Goal: Task Accomplishment & Management: Use online tool/utility

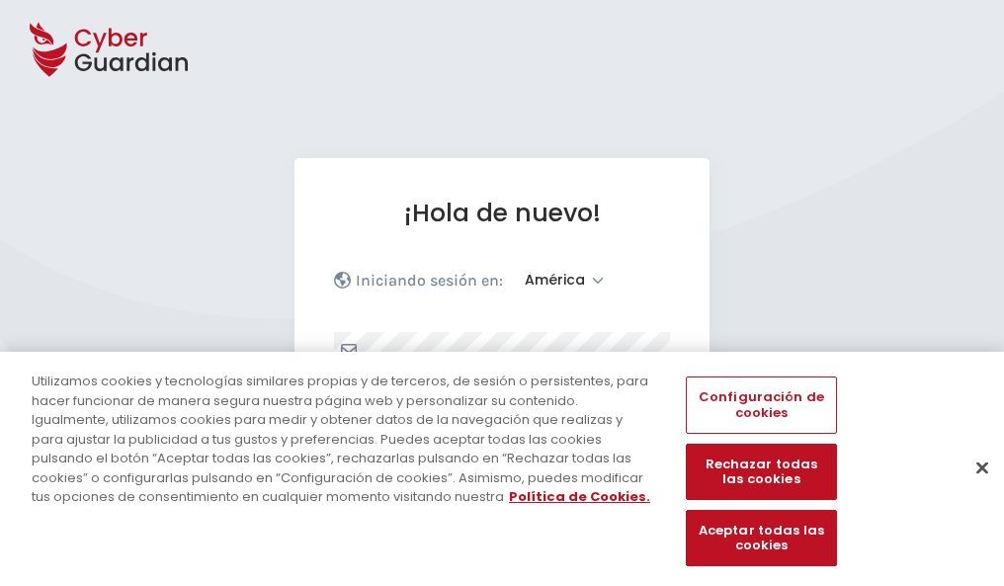
select select "América"
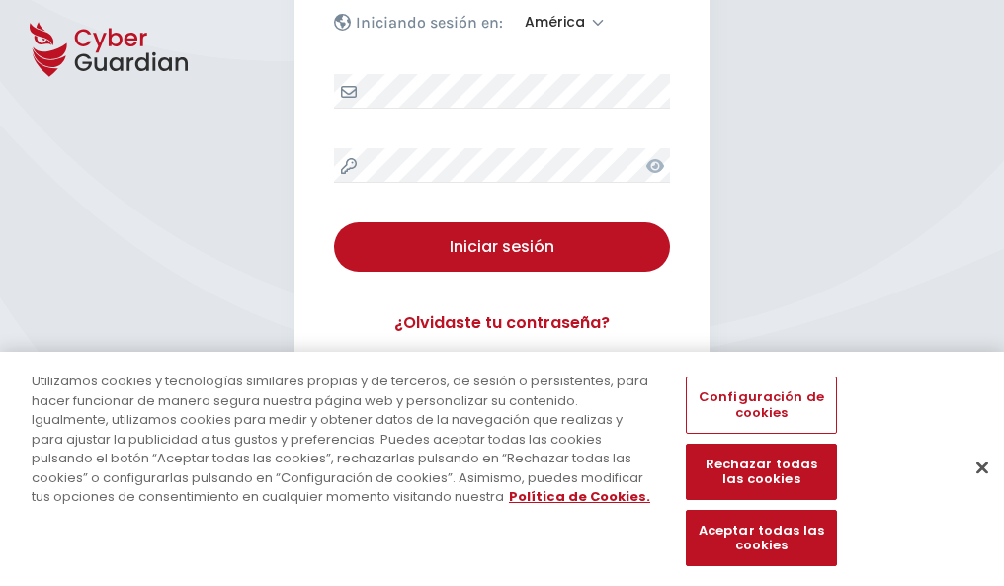
click at [973, 488] on button "Cerrar" at bounding box center [982, 467] width 43 height 43
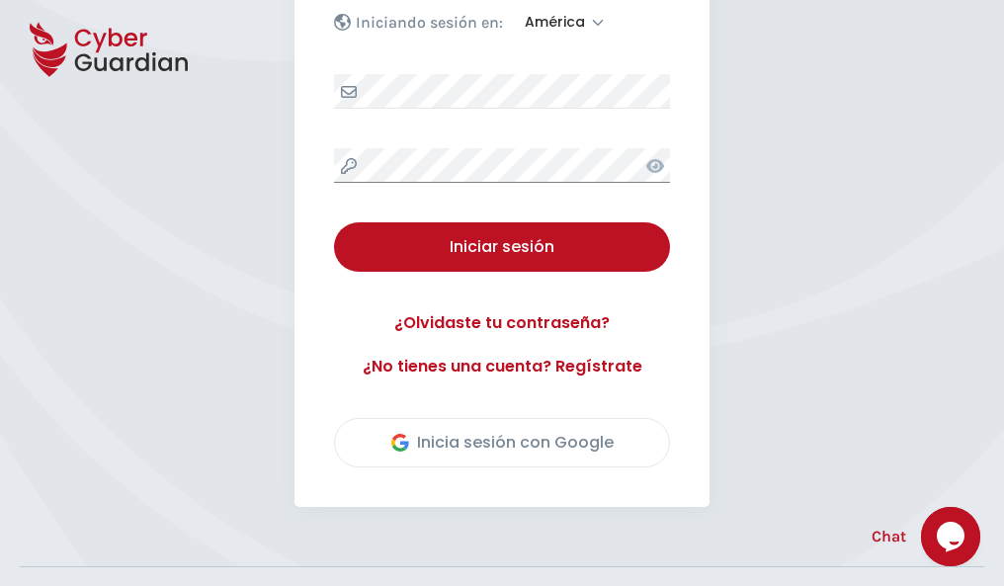
scroll to position [449, 0]
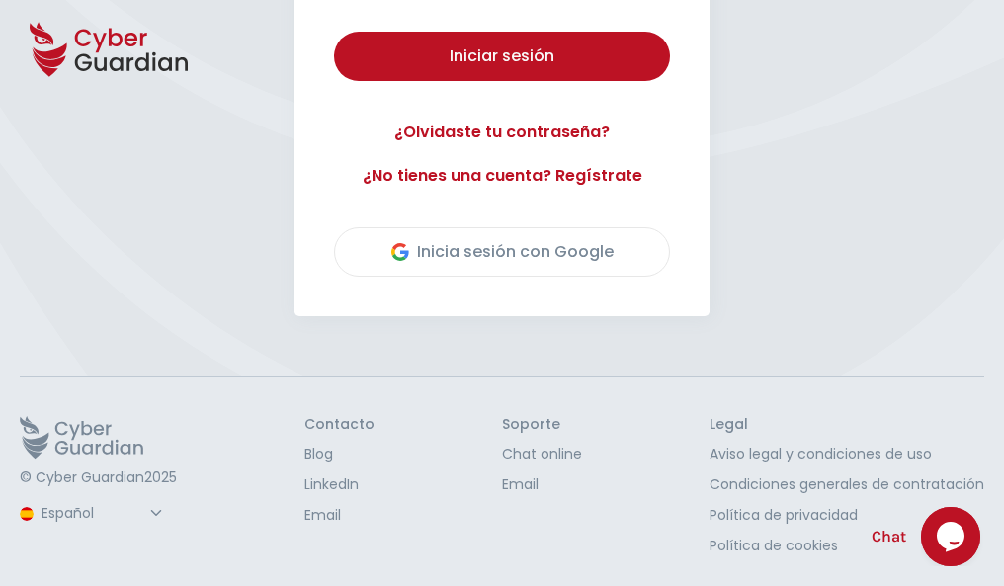
click at [334, 32] on button "Iniciar sesión" at bounding box center [502, 56] width 336 height 49
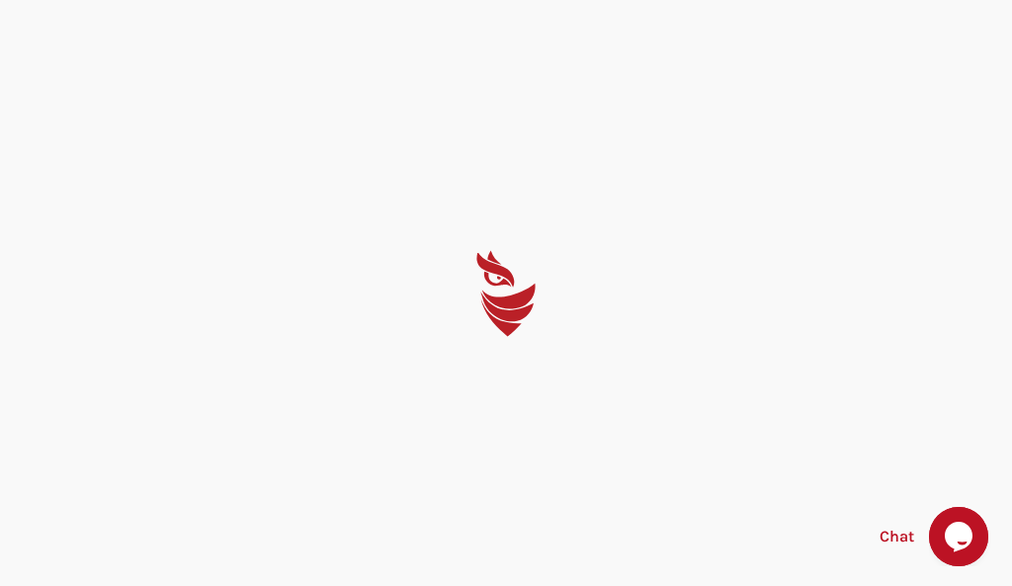
select select "English"
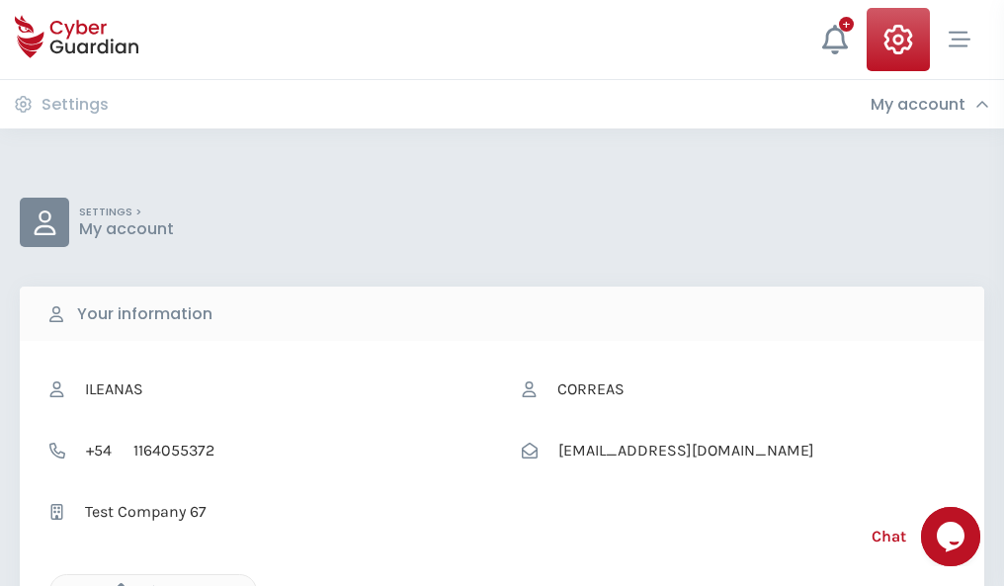
click at [116, 584] on icon "button" at bounding box center [116, 591] width 17 height 17
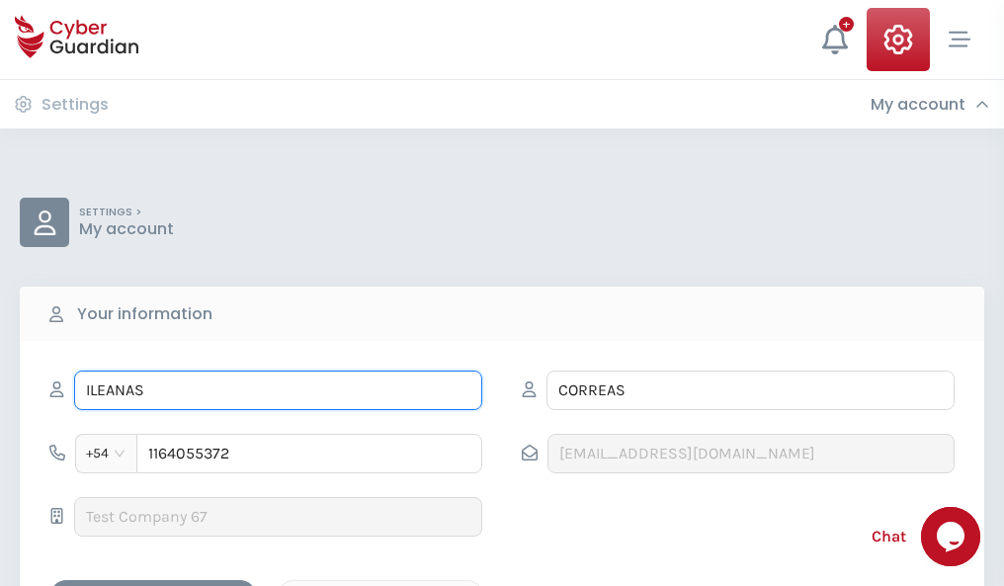
click at [278, 390] on input "ILEANAS" at bounding box center [278, 391] width 408 height 40
type input "I"
type input "Vasco"
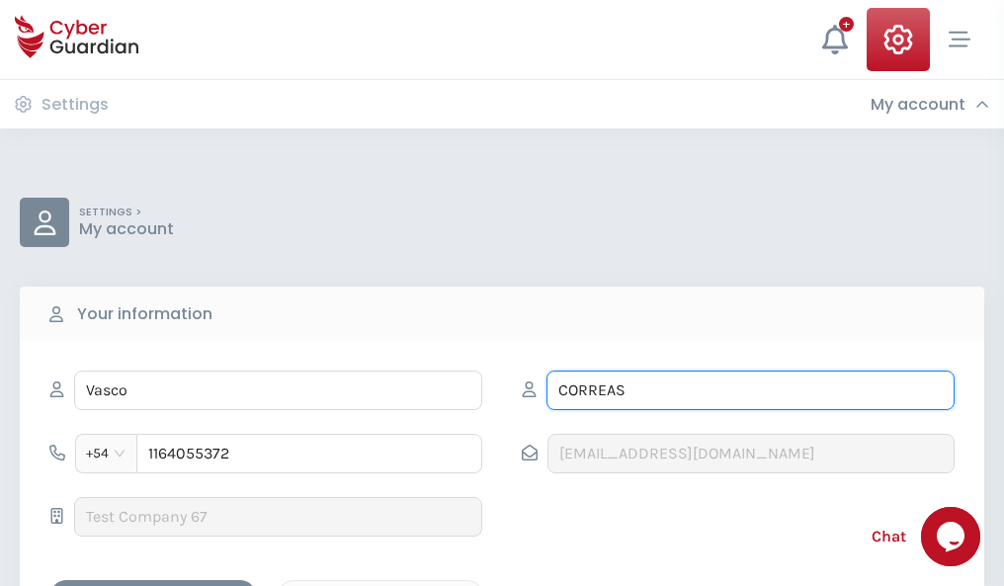
click at [750, 390] on input "CORREAS" at bounding box center [751, 391] width 408 height 40
type input "C"
type input "Mena"
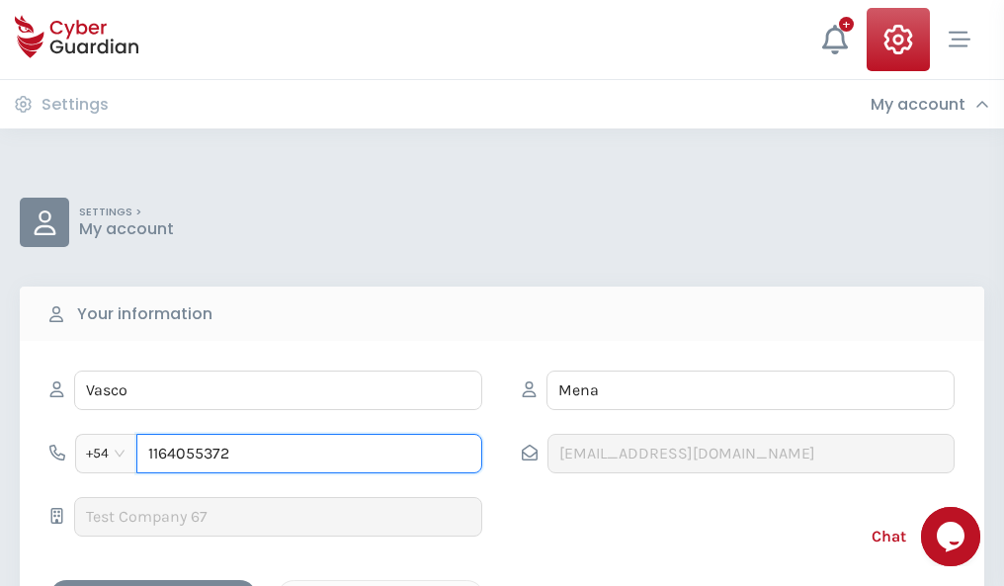
click at [309, 454] on input "1164055372" at bounding box center [309, 454] width 346 height 40
type input "1"
type input "4923858075"
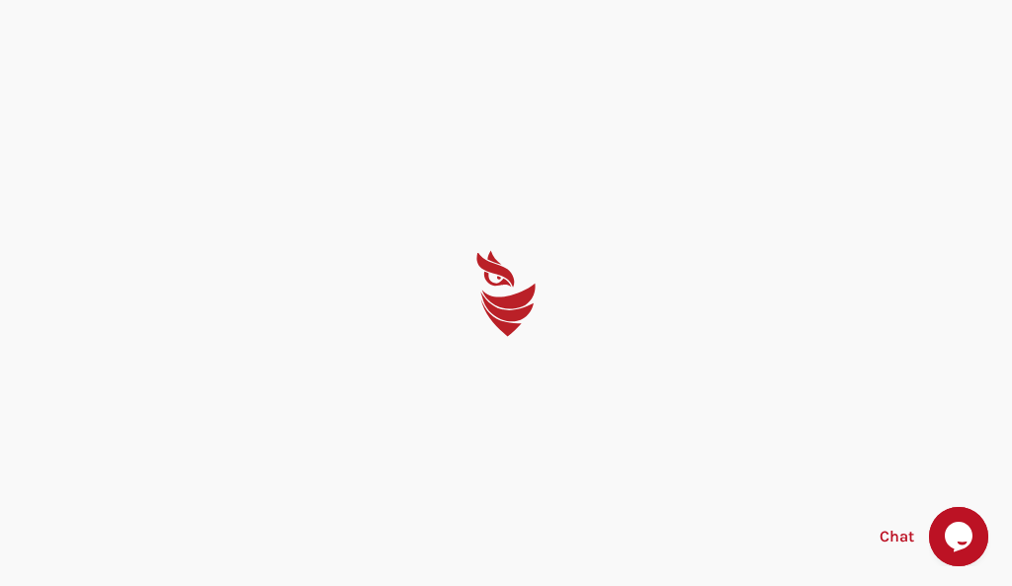
select select "English"
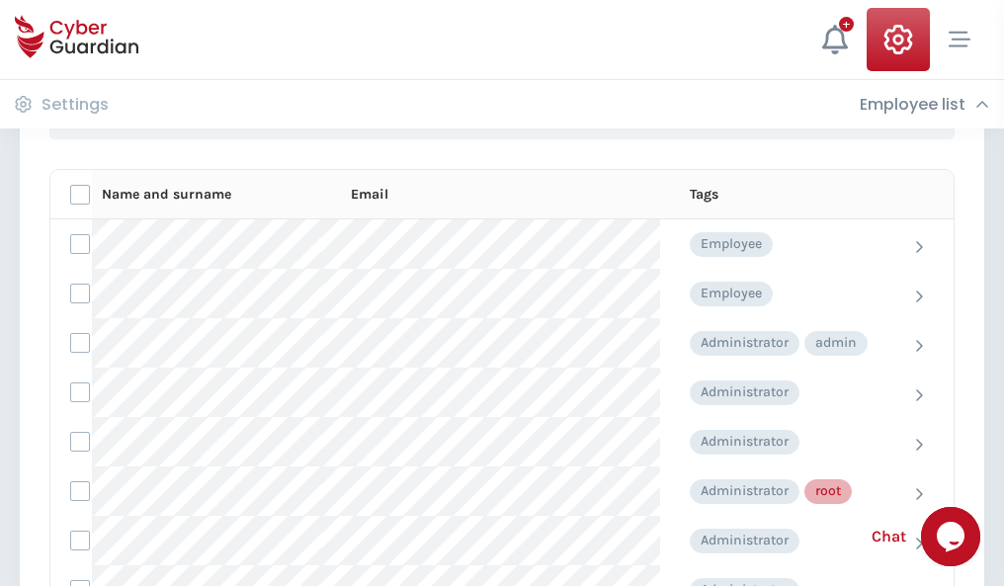
scroll to position [994, 0]
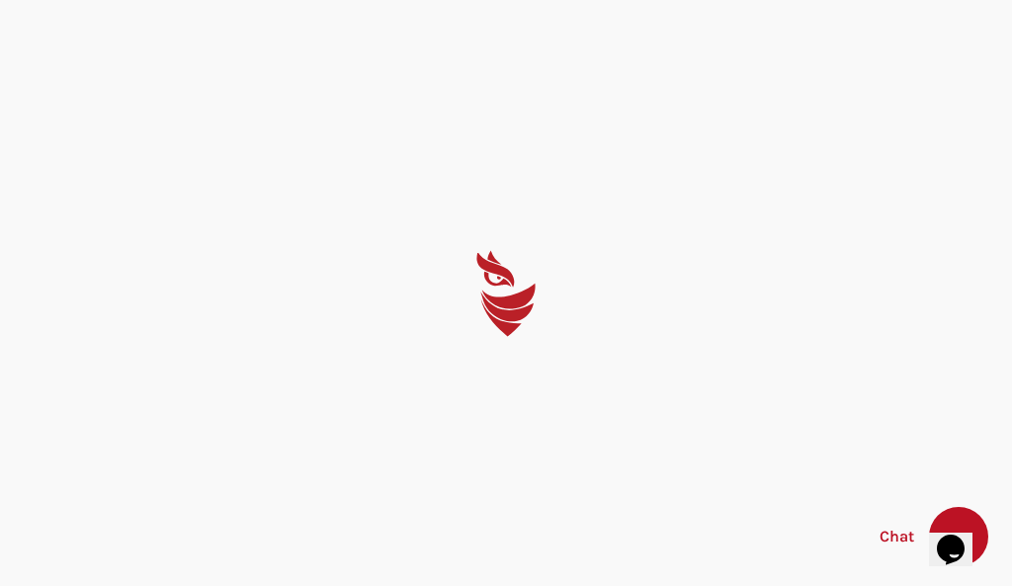
select select "English"
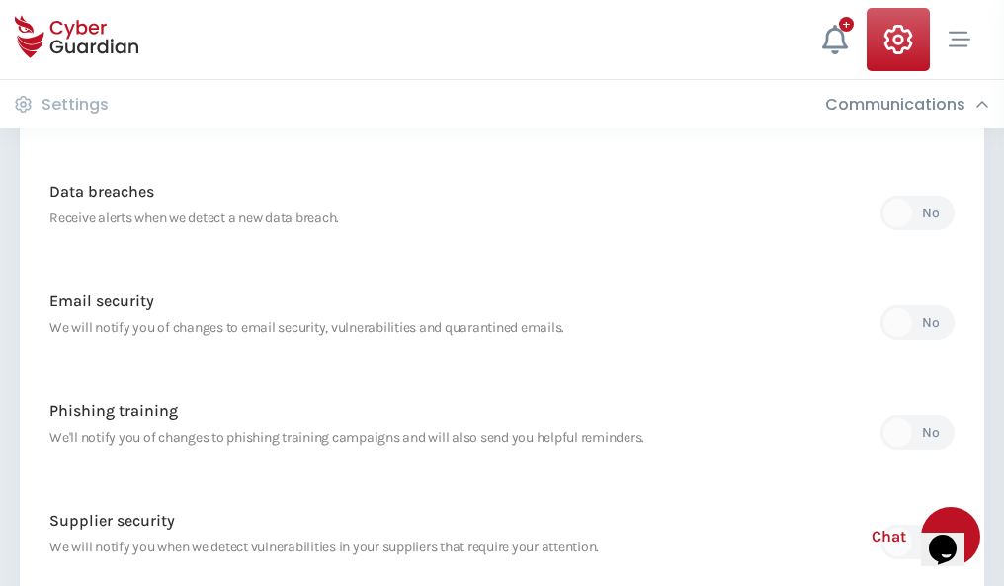
scroll to position [1041, 0]
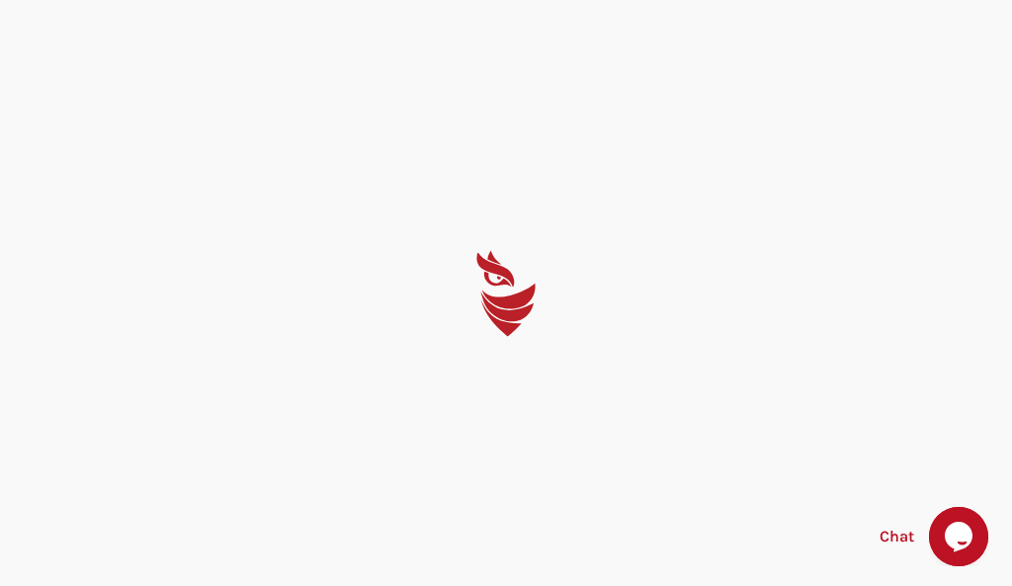
select select "English"
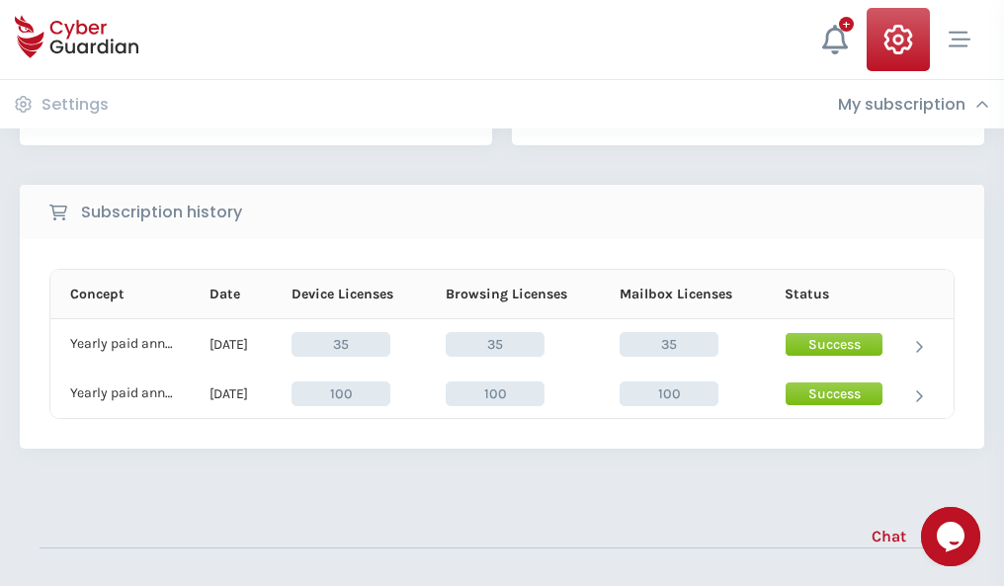
scroll to position [551, 0]
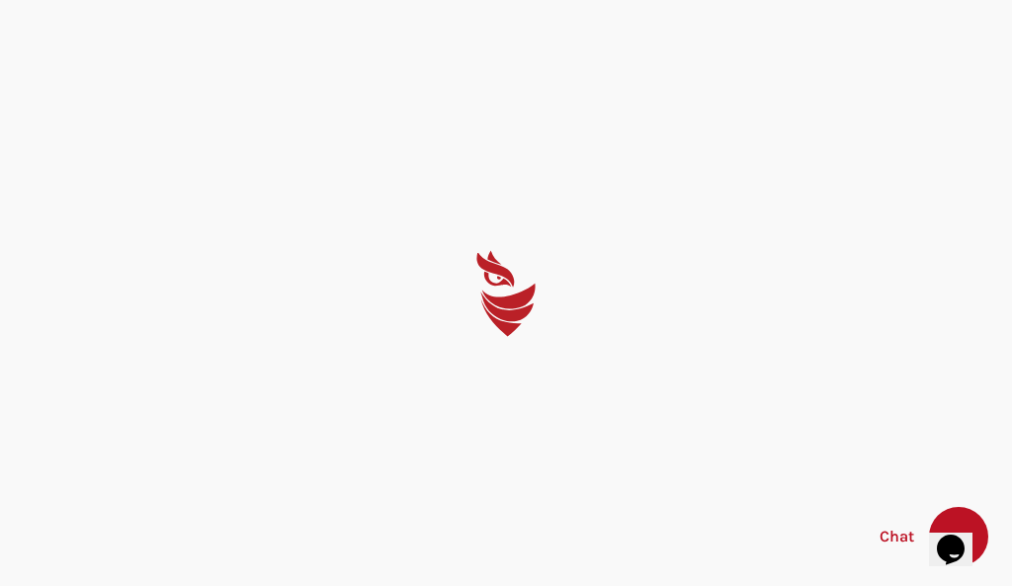
select select "English"
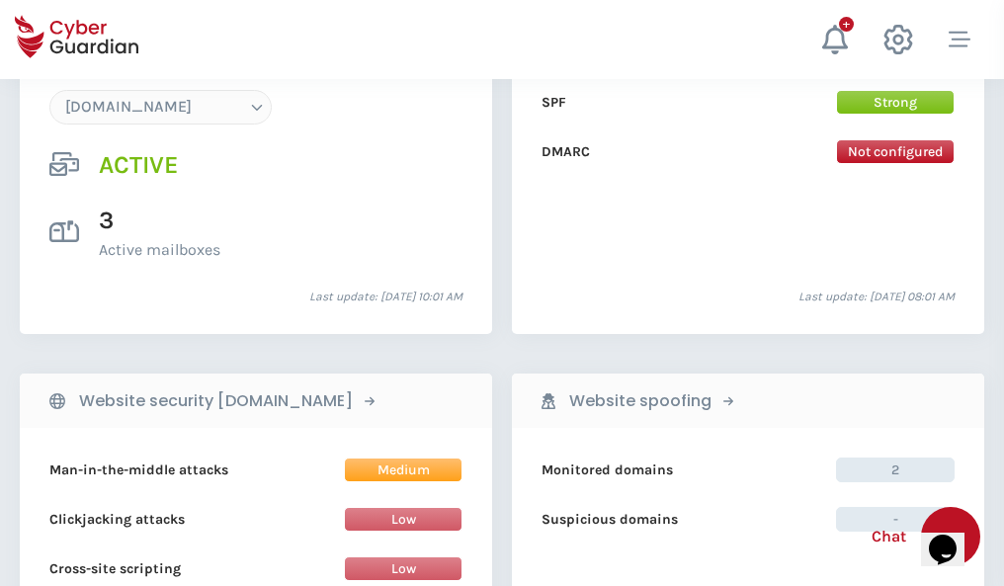
scroll to position [2105, 0]
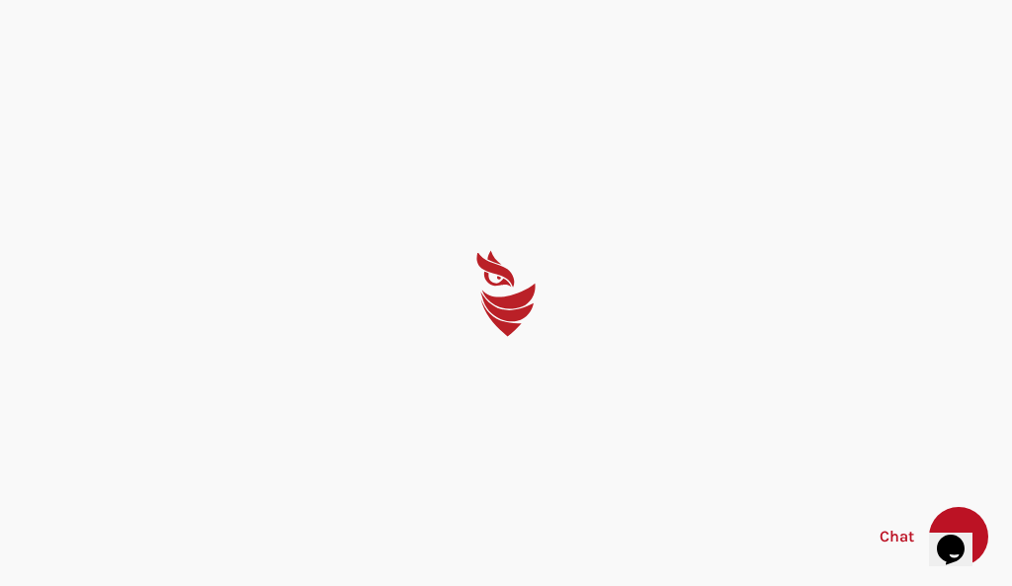
select select "English"
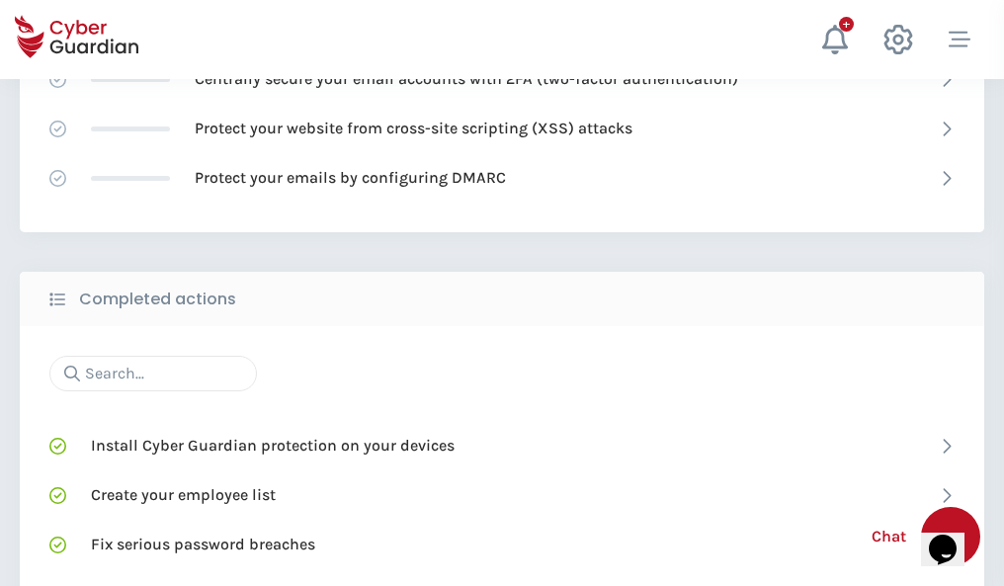
scroll to position [1317, 0]
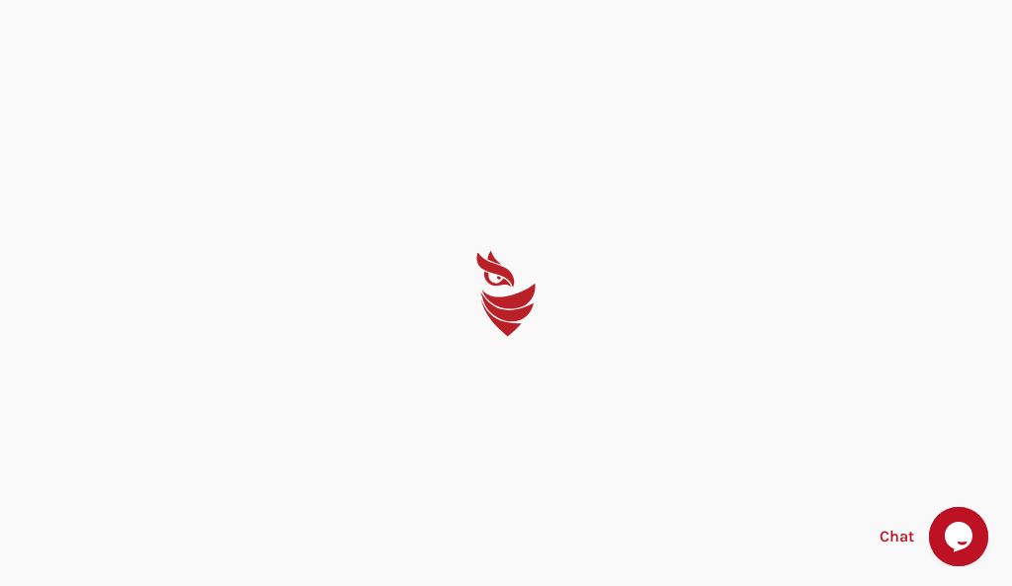
select select "English"
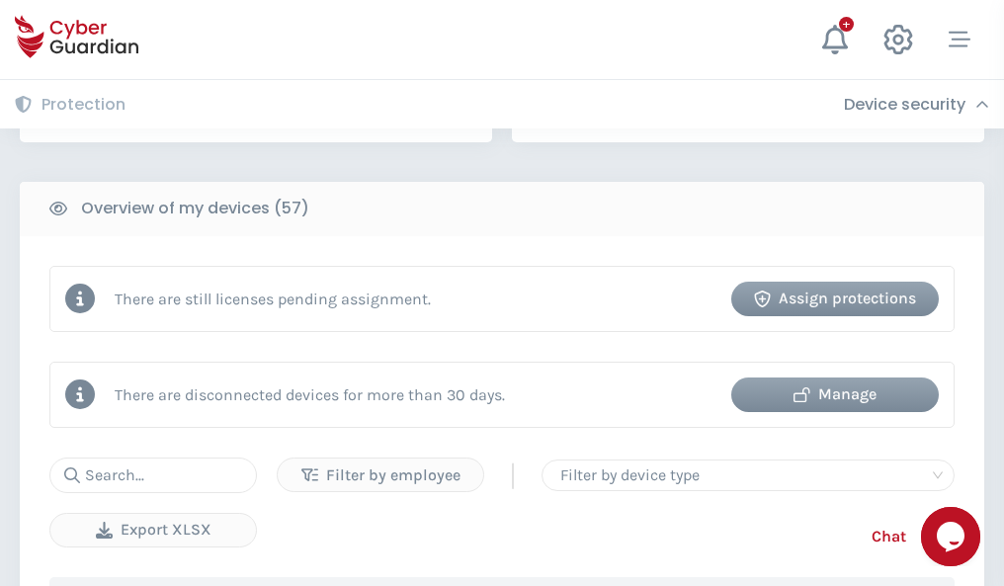
scroll to position [1916, 0]
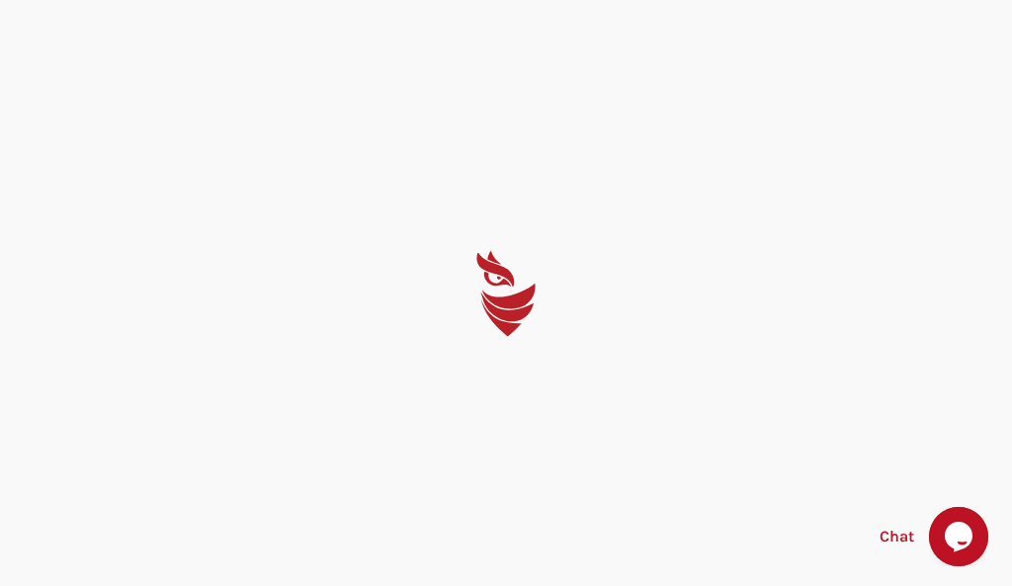
select select "English"
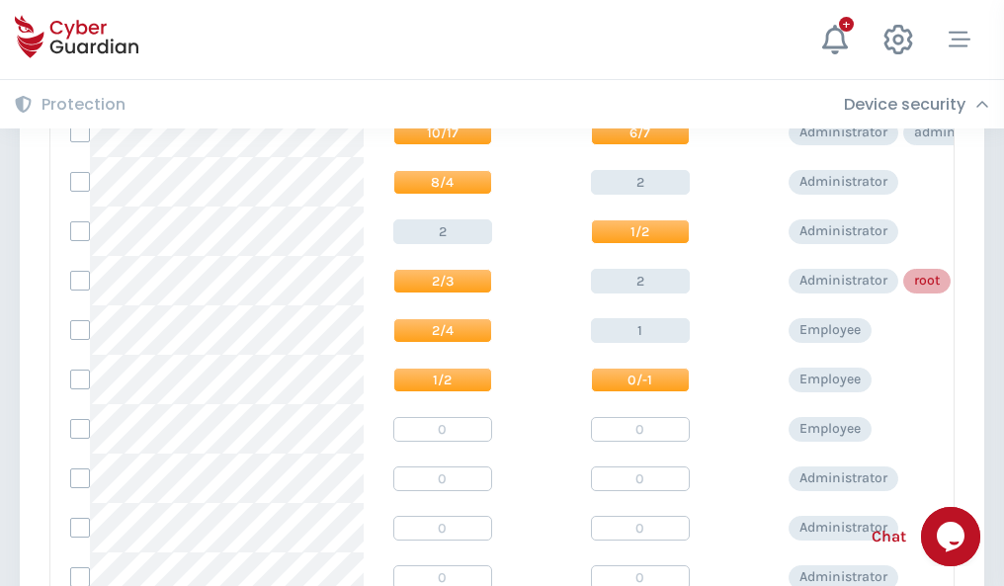
scroll to position [996, 0]
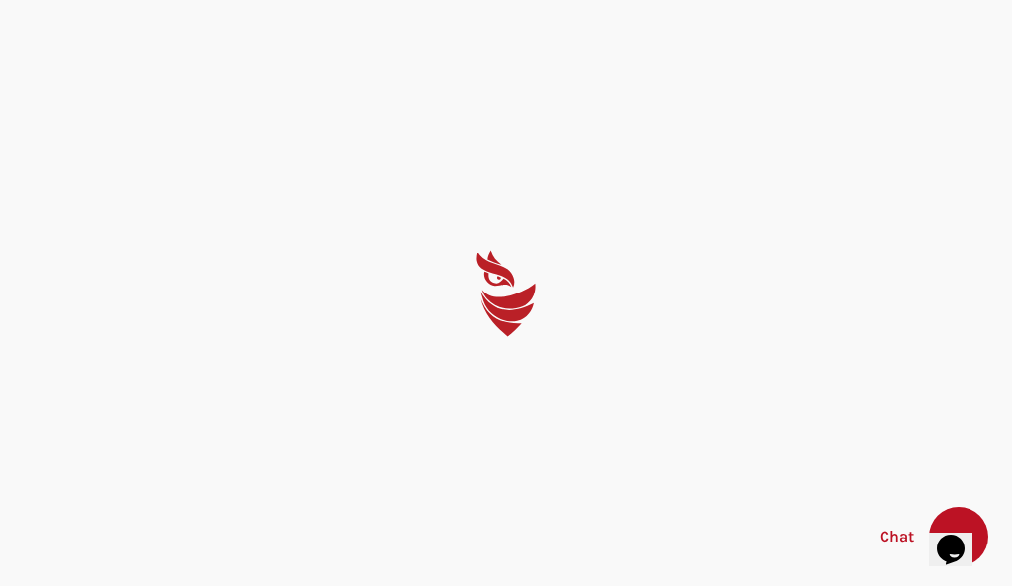
select select "English"
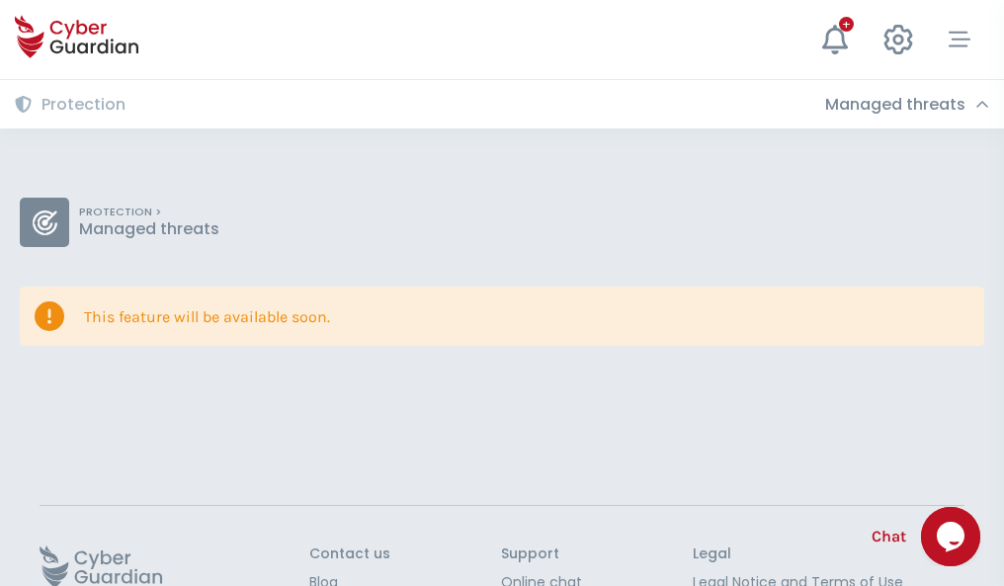
scroll to position [129, 0]
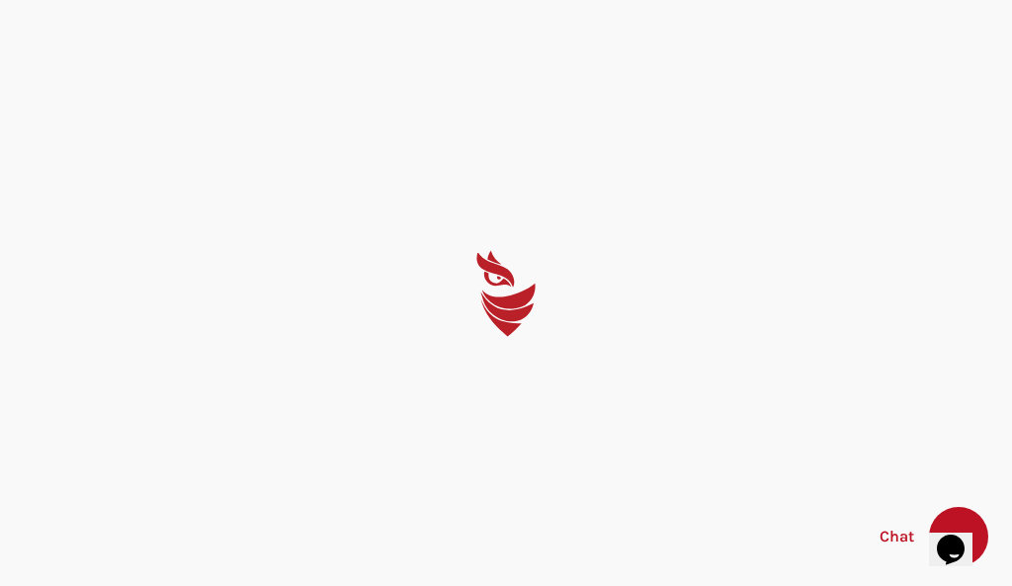
select select "English"
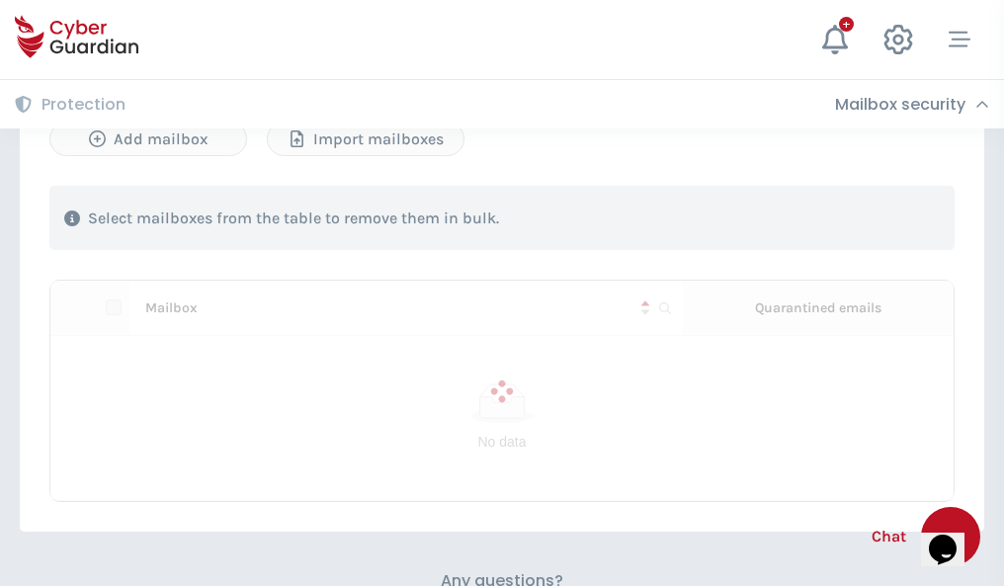
scroll to position [846, 0]
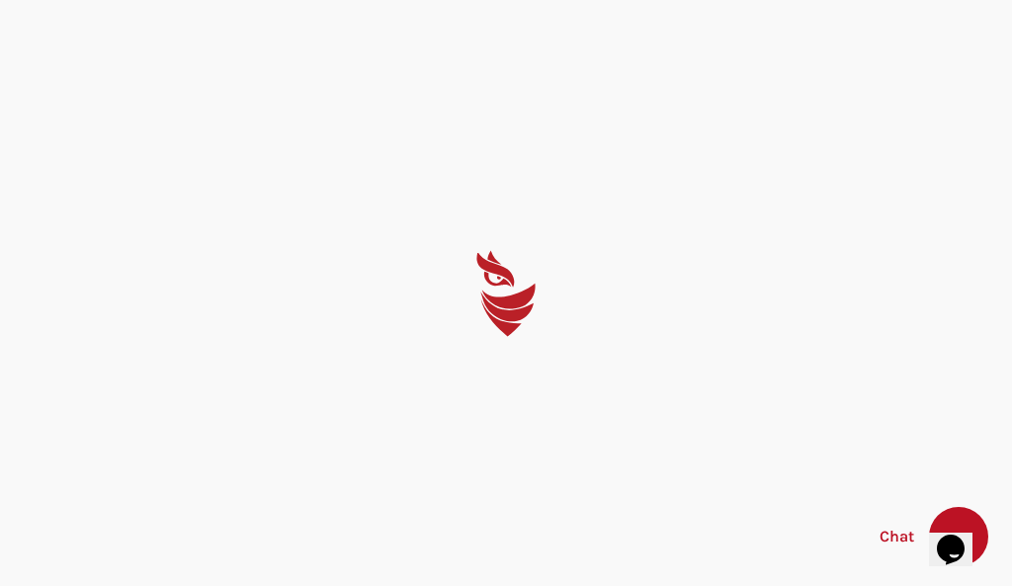
select select "English"
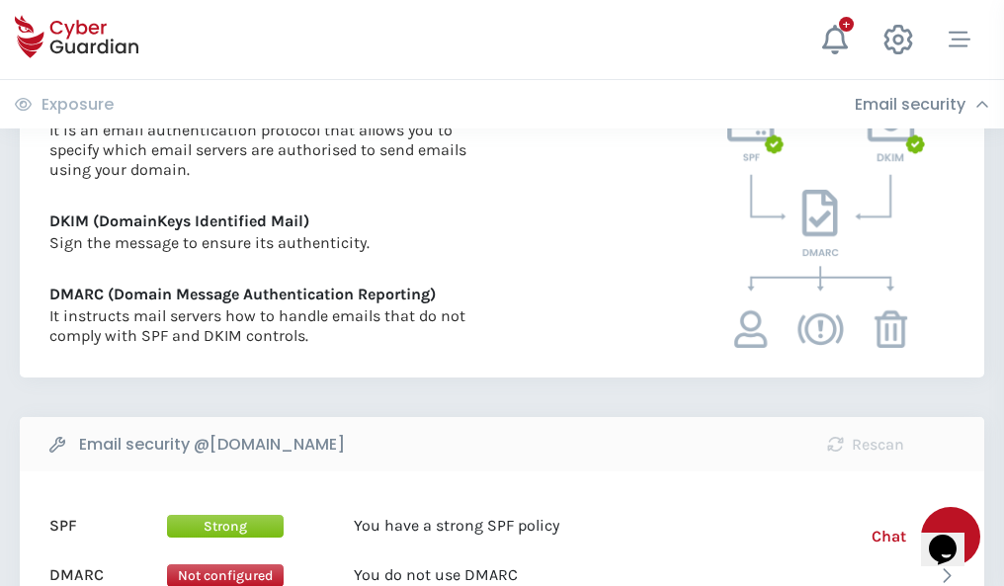
scroll to position [1067, 0]
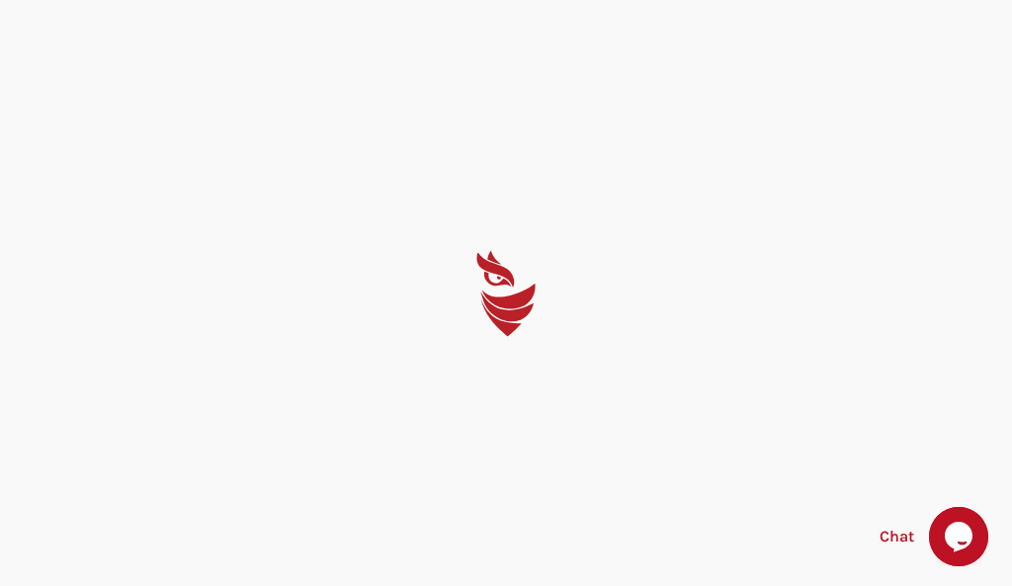
select select "English"
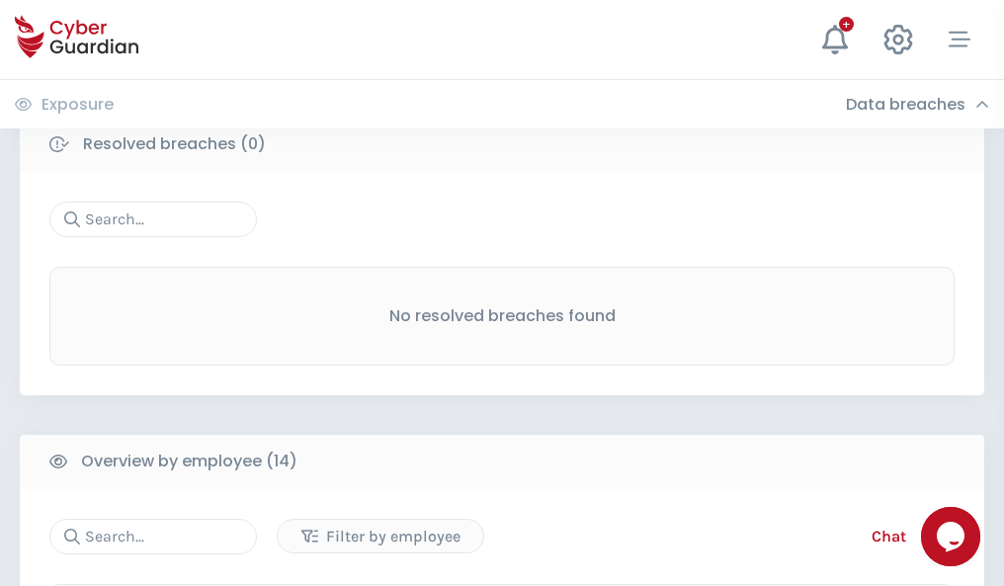
scroll to position [1785, 0]
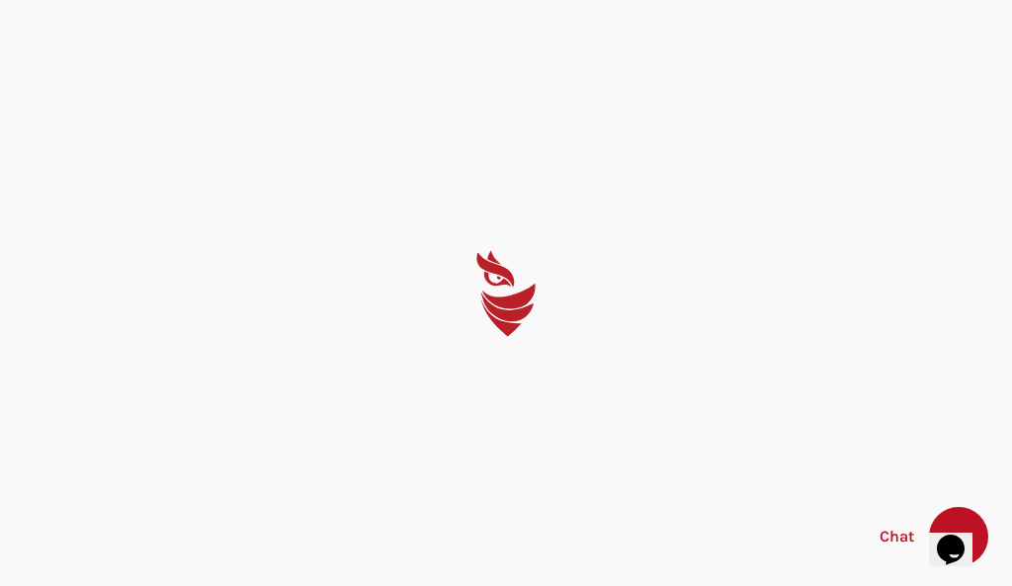
select select "English"
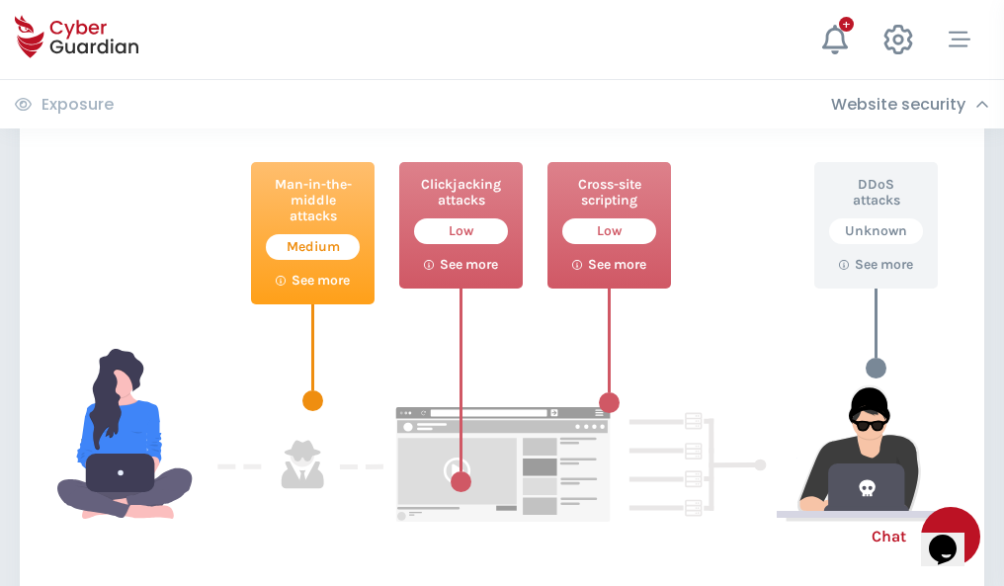
scroll to position [1076, 0]
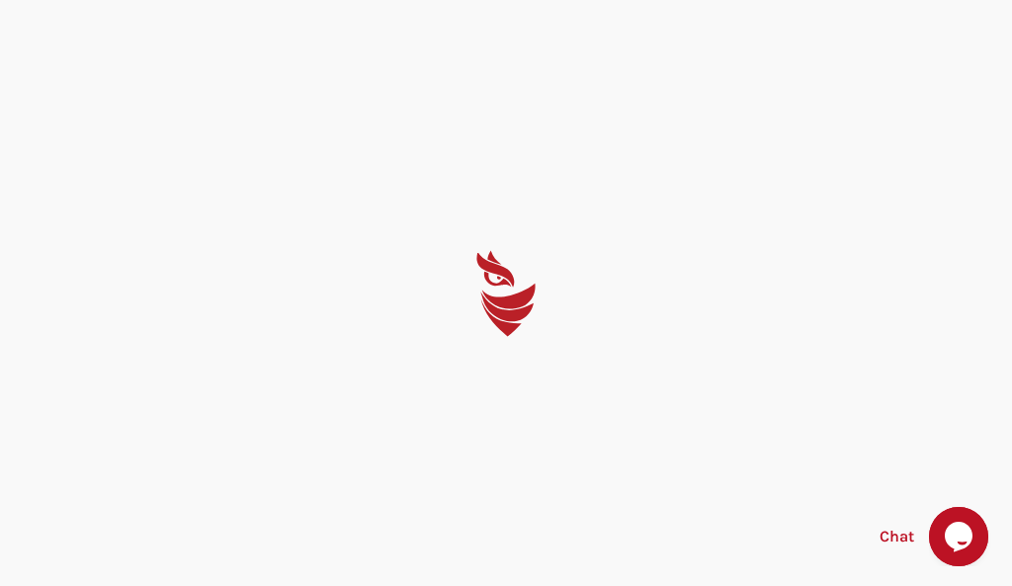
select select "English"
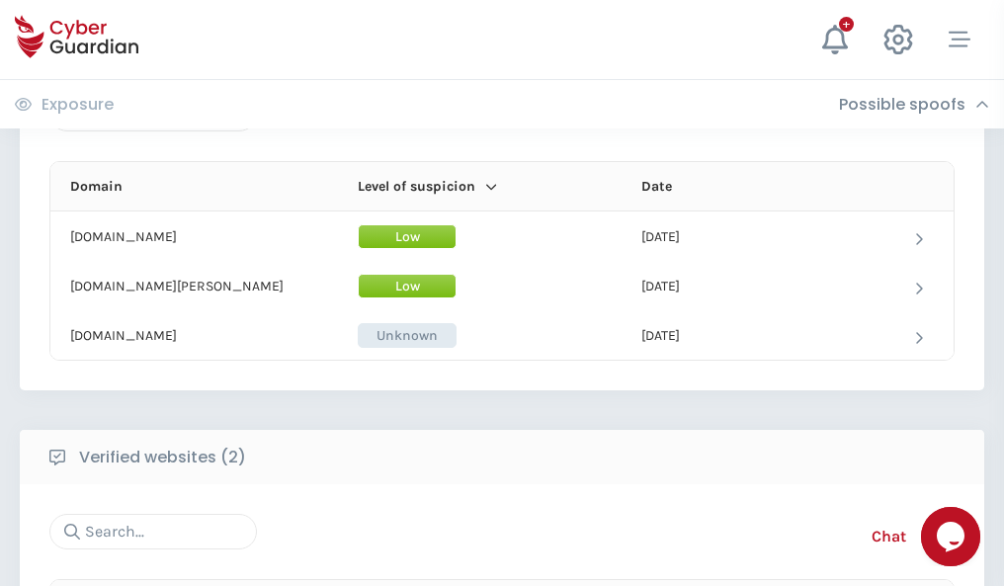
scroll to position [1186, 0]
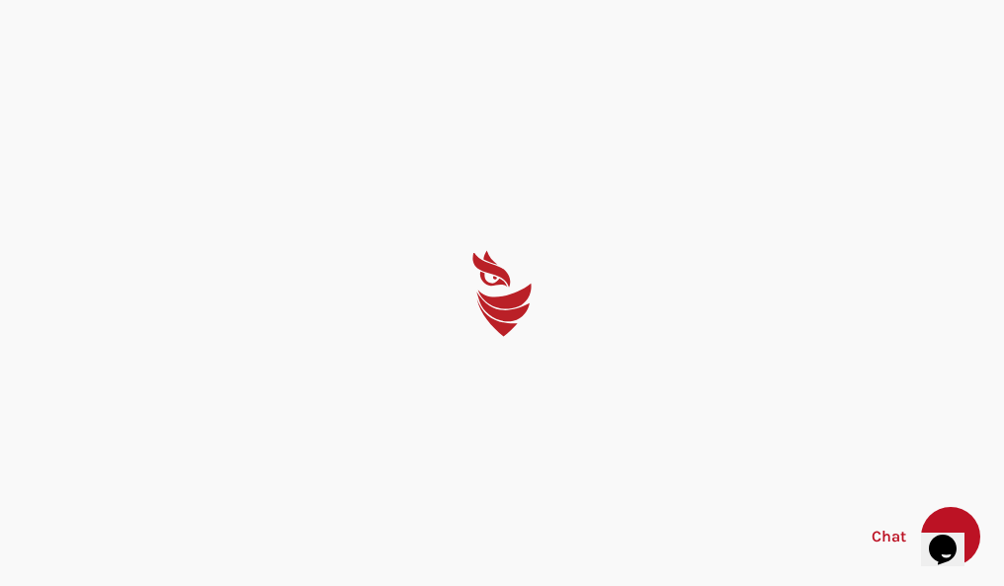
select select "English"
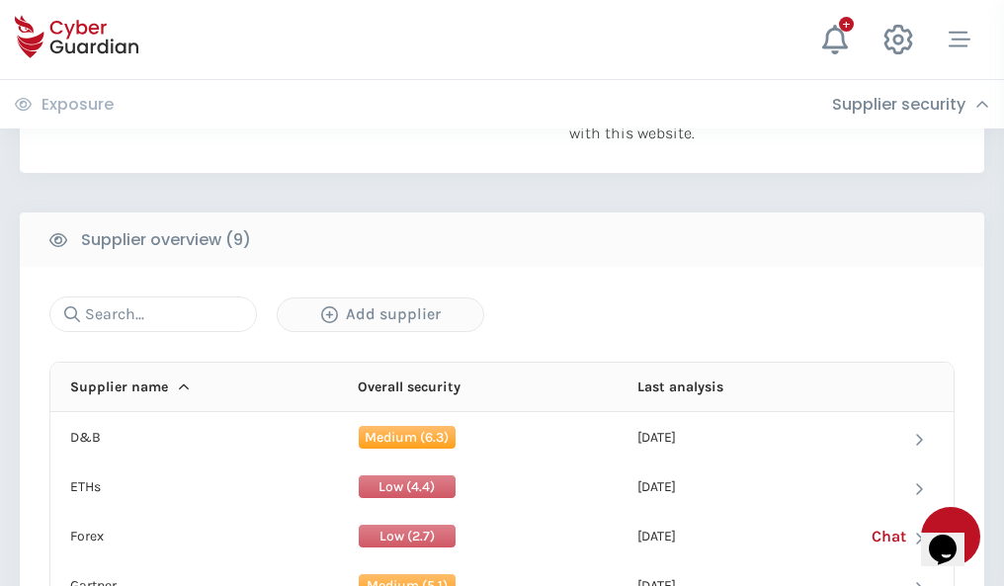
scroll to position [1379, 0]
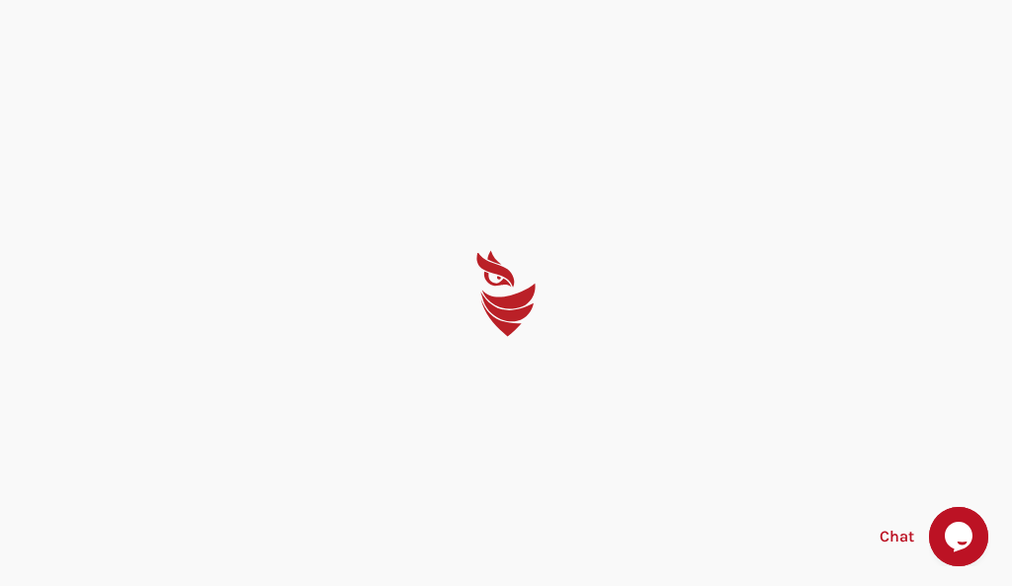
select select "English"
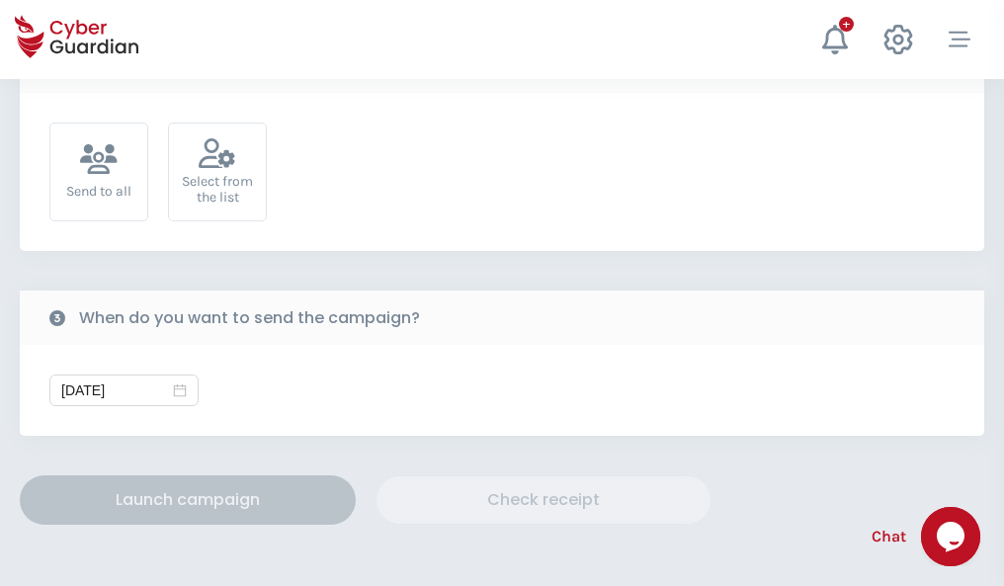
scroll to position [724, 0]
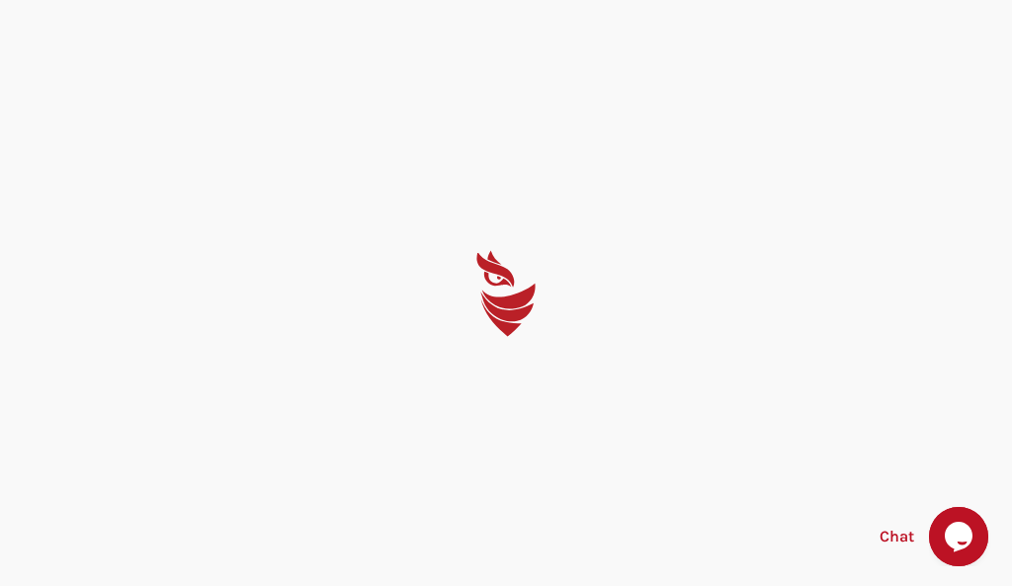
select select "English"
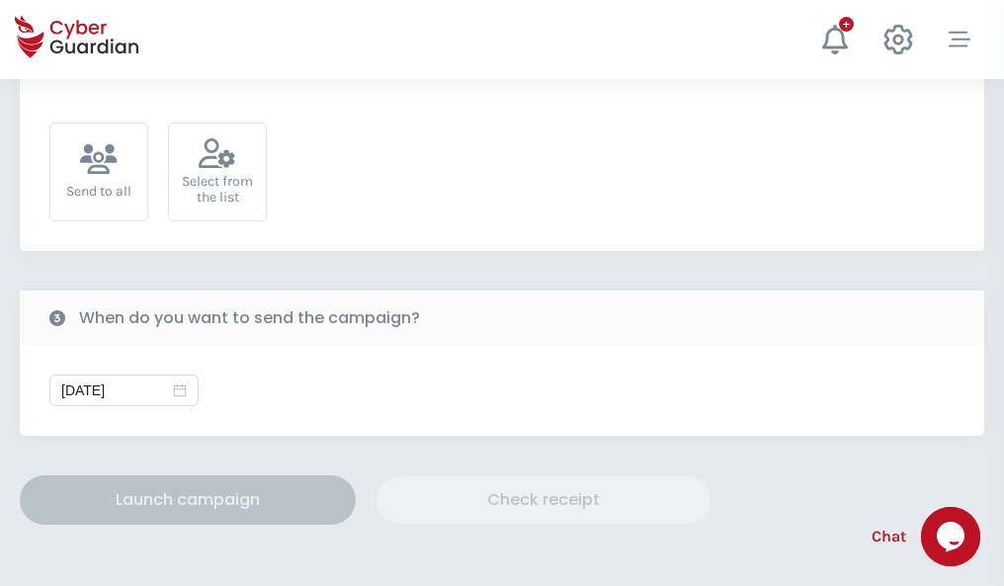
scroll to position [724, 0]
